Goal: Find contact information: Find contact information

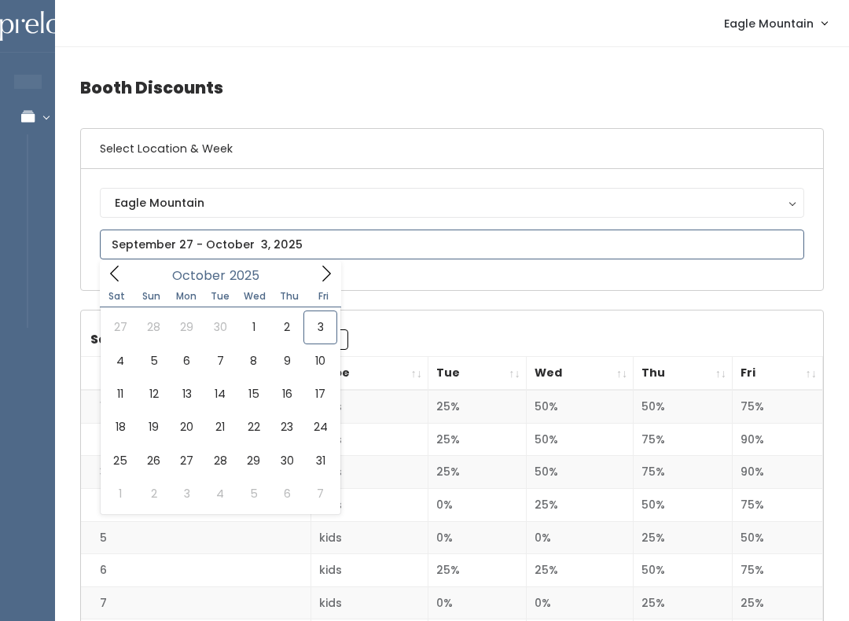
type input "[DATE] to [DATE]"
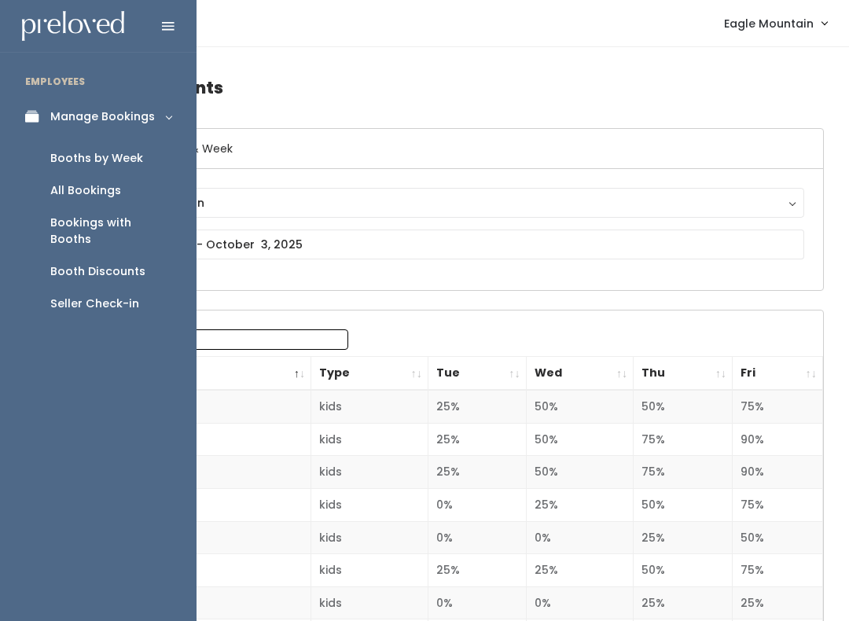
click at [83, 160] on div "Booths by Week" at bounding box center [96, 158] width 93 height 17
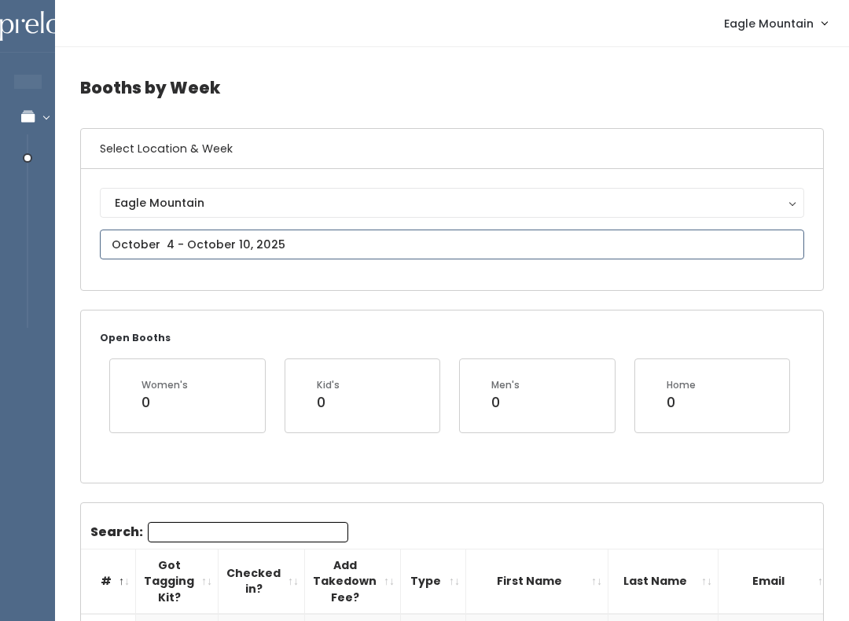
click at [190, 245] on input "text" at bounding box center [452, 245] width 705 height 30
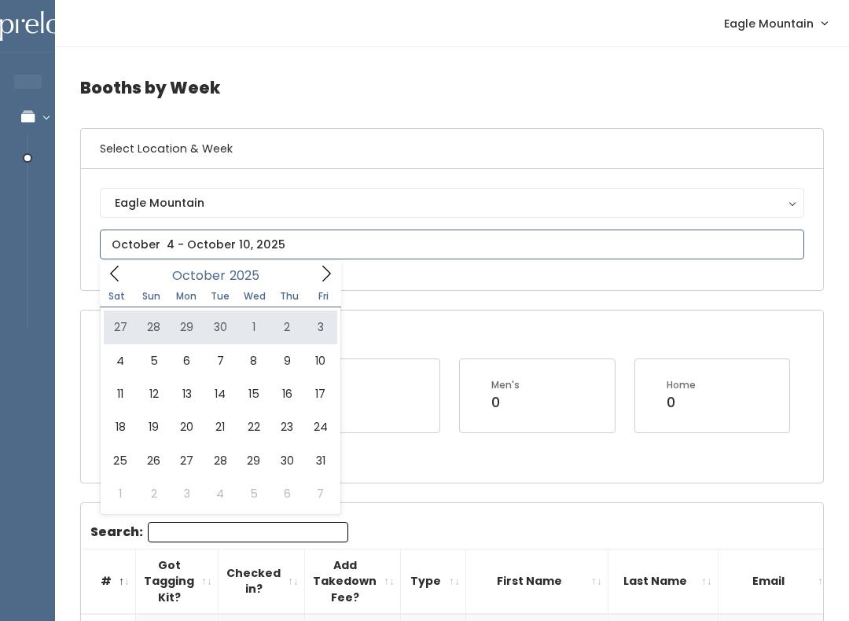
type input "September 27 to October 3"
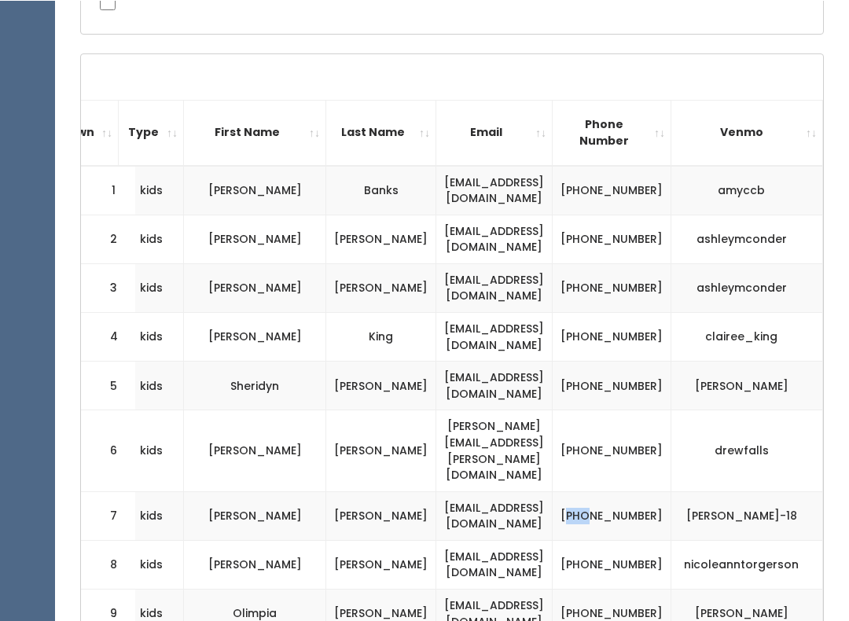
scroll to position [0, 307]
click at [650, 491] on td "(801) 921-3870" at bounding box center [612, 515] width 119 height 49
copy td "801) 921-3870"
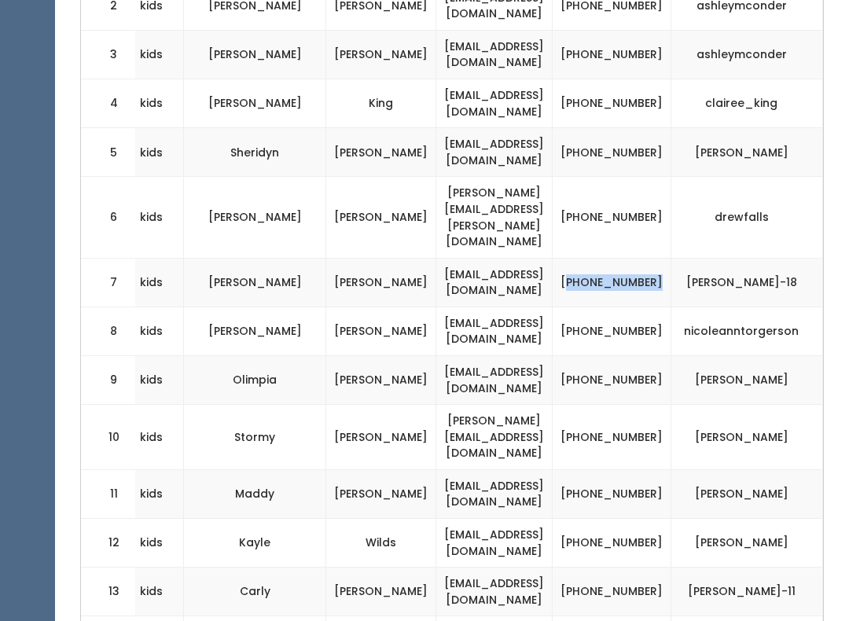
scroll to position [595, 0]
click at [632, 405] on td "(801) 440-4361" at bounding box center [612, 437] width 119 height 65
copy td "801) 440-4361"
copy td "801) 471-3615"
